Goal: Task Accomplishment & Management: Manage account settings

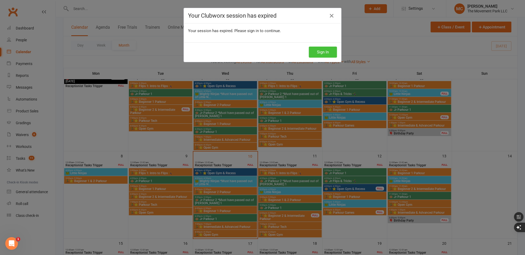
click at [319, 51] on button "Sign In" at bounding box center [323, 52] width 28 height 11
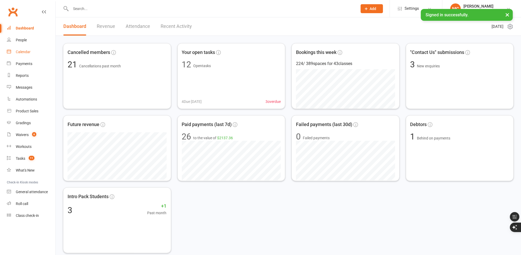
click at [27, 53] on div "Calendar" at bounding box center [23, 52] width 15 height 4
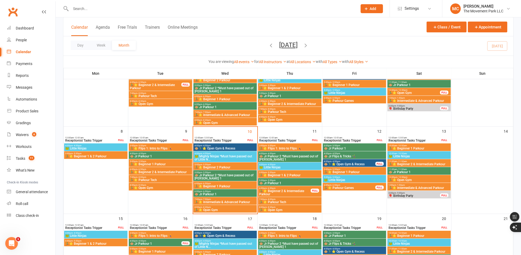
scroll to position [73, 0]
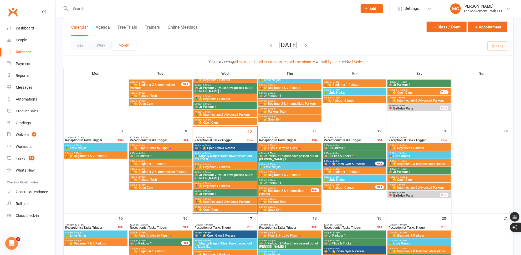
click at [211, 185] on span "🏃‍♂️⭐ Beginner 1 Parkour" at bounding box center [225, 185] width 61 height 3
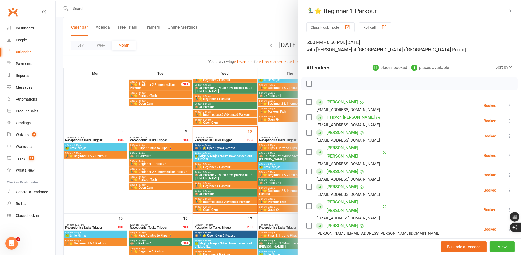
click at [217, 168] on div at bounding box center [288, 127] width 465 height 255
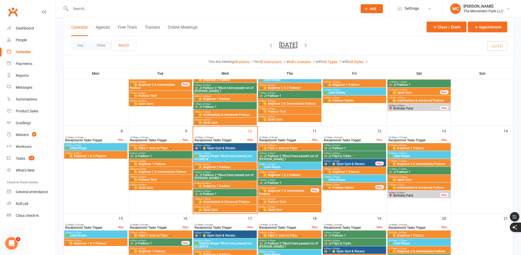
click at [220, 163] on span "5:00pm - 5:50pm" at bounding box center [225, 164] width 61 height 2
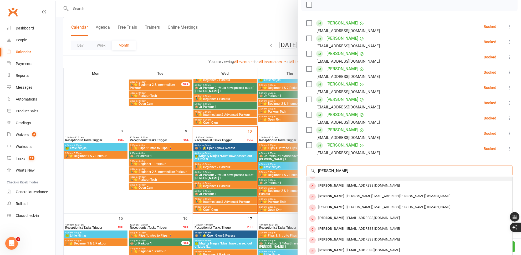
scroll to position [90, 0]
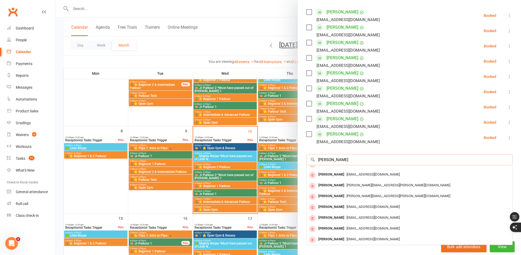
type input "[PERSON_NAME]"
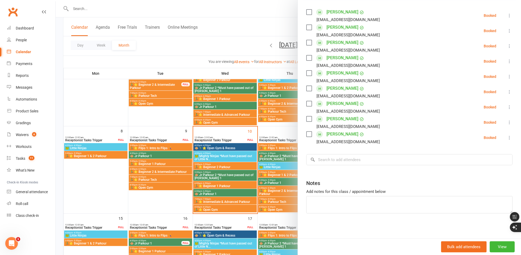
click at [196, 8] on div at bounding box center [288, 127] width 465 height 255
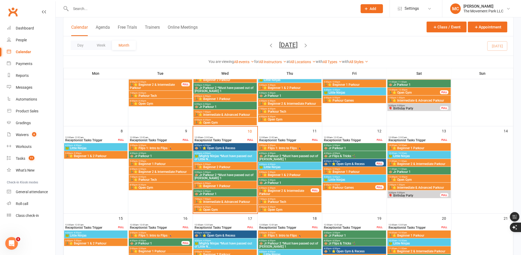
click at [82, 7] on input "text" at bounding box center [211, 8] width 285 height 7
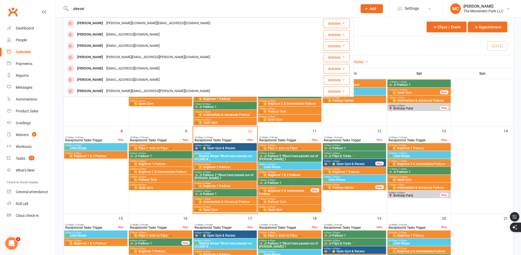
scroll to position [0, 0]
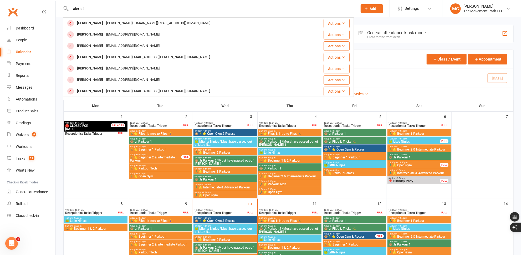
click at [100, 10] on input "alexsei" at bounding box center [211, 8] width 285 height 7
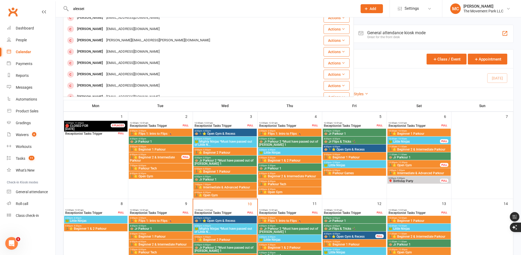
scroll to position [147, 0]
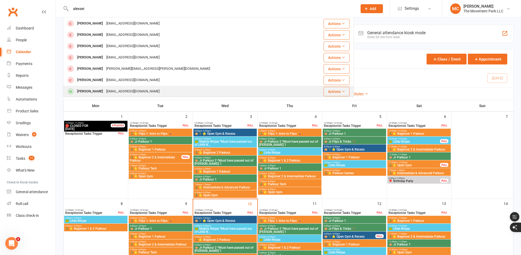
type input "alexsei"
click at [95, 93] on div "[PERSON_NAME]" at bounding box center [89, 92] width 29 height 8
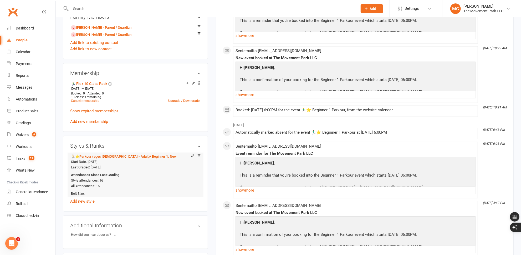
scroll to position [313, 0]
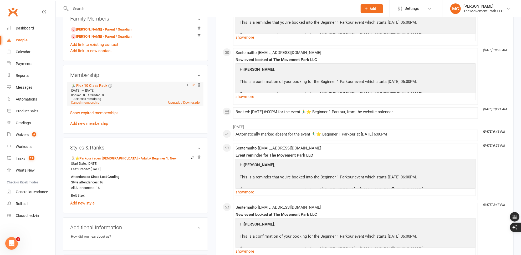
click at [193, 85] on icon at bounding box center [193, 85] width 4 height 4
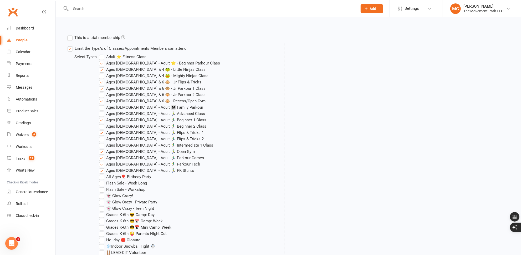
scroll to position [174, 0]
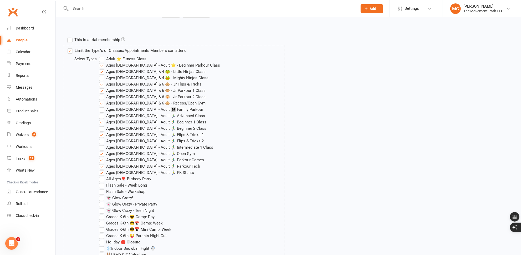
click at [102, 127] on label "Ages [DEMOGRAPHIC_DATA] - Adult 🏃‍♂️ Beginner 2 Class" at bounding box center [152, 128] width 107 height 6
click at [102, 125] on input "Ages [DEMOGRAPHIC_DATA] - Adult 🏃‍♂️ Beginner 2 Class" at bounding box center [100, 125] width 3 height 0
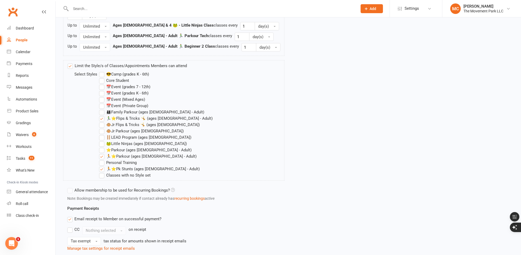
scroll to position [654, 0]
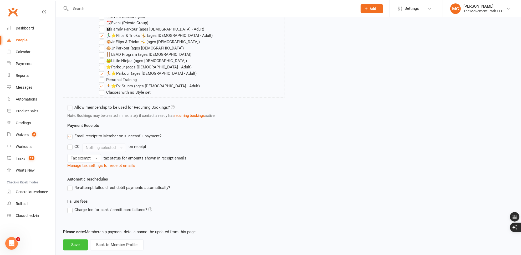
click at [70, 239] on button "Save" at bounding box center [75, 244] width 25 height 11
